Goal: Task Accomplishment & Management: Complete application form

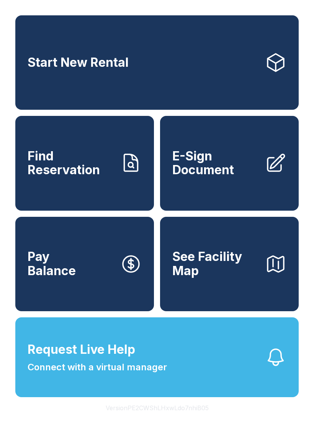
click at [15, 433] on div "Start New Rental Find Reservation E-Sign Document Pay Balance See Facility Map …" at bounding box center [157, 217] width 314 height 434
click at [223, 177] on span "E-Sign Document" at bounding box center [216, 163] width 87 height 28
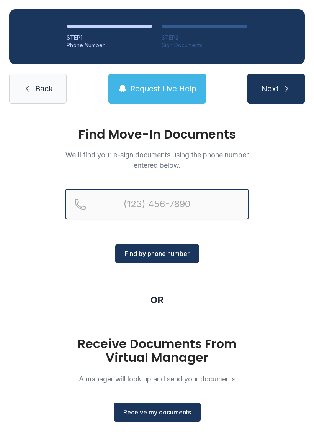
click at [143, 201] on input "Reservation phone number" at bounding box center [157, 204] width 184 height 31
type input "[PHONE_NUMBER]"
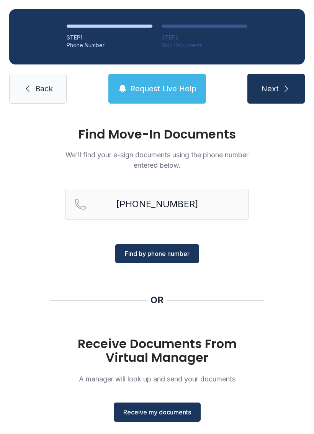
click at [145, 250] on span "Find by phone number" at bounding box center [157, 253] width 65 height 9
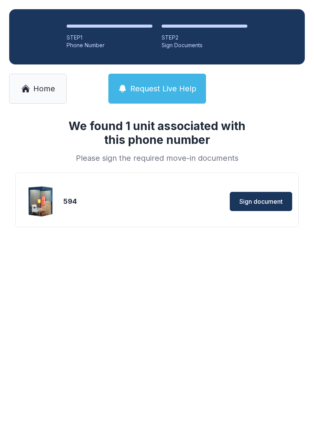
click at [259, 200] on span "Sign document" at bounding box center [261, 201] width 43 height 9
click at [99, 193] on div "594 Loading... Sign document" at bounding box center [157, 201] width 271 height 38
click at [36, 193] on img at bounding box center [41, 201] width 37 height 37
click at [67, 192] on div "594 Loading... Sign document" at bounding box center [157, 201] width 271 height 38
click at [43, 209] on img at bounding box center [41, 201] width 37 height 37
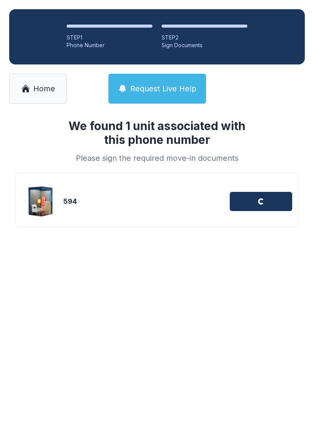
click at [94, 25] on div at bounding box center [110, 26] width 86 height 3
click at [71, 36] on div "STEP 1" at bounding box center [110, 38] width 86 height 8
click at [34, 212] on img at bounding box center [41, 201] width 37 height 37
click at [258, 191] on div "594 Loading... Sign document" at bounding box center [157, 201] width 271 height 38
click at [37, 94] on link "Home" at bounding box center [38, 89] width 58 height 30
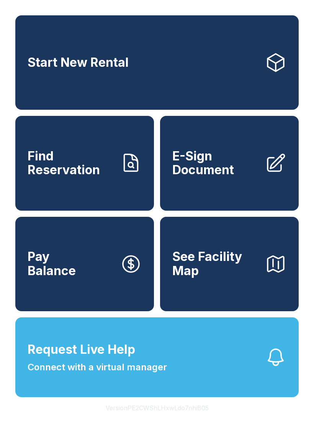
click at [216, 177] on span "E-Sign Document" at bounding box center [216, 163] width 87 height 28
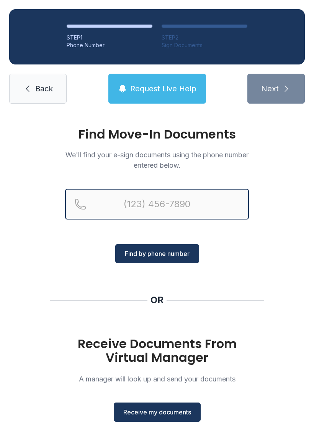
click at [152, 199] on input "Reservation phone number" at bounding box center [157, 204] width 184 height 31
type input "[PHONE_NUMBER]"
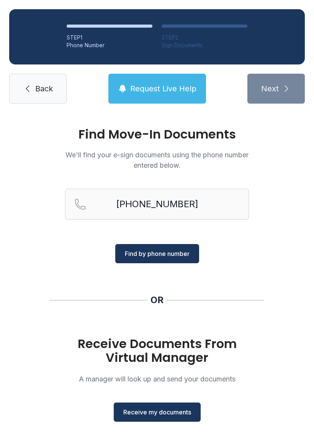
click at [148, 253] on span "Find by phone number" at bounding box center [157, 253] width 65 height 9
click at [145, 248] on button "Find by phone number" at bounding box center [157, 253] width 84 height 19
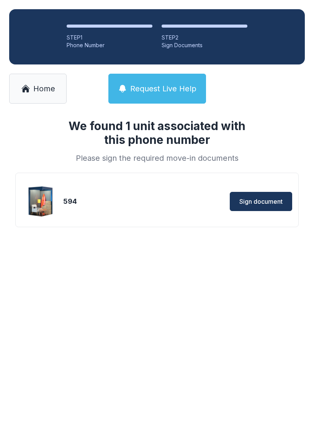
click at [50, 196] on img at bounding box center [41, 201] width 37 height 37
click at [41, 199] on img at bounding box center [41, 201] width 37 height 37
click at [258, 197] on span "Sign document" at bounding box center [261, 201] width 43 height 9
